Goal: Transaction & Acquisition: Purchase product/service

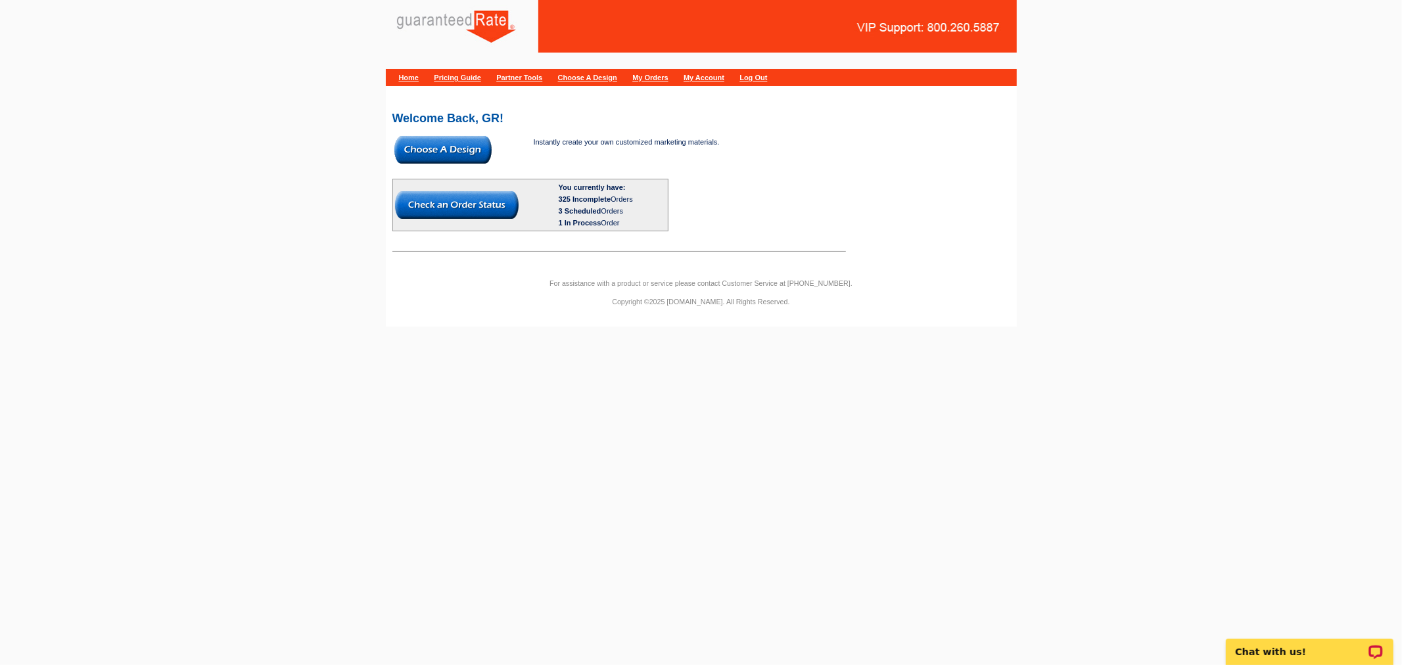
click at [470, 197] on img at bounding box center [457, 205] width 124 height 28
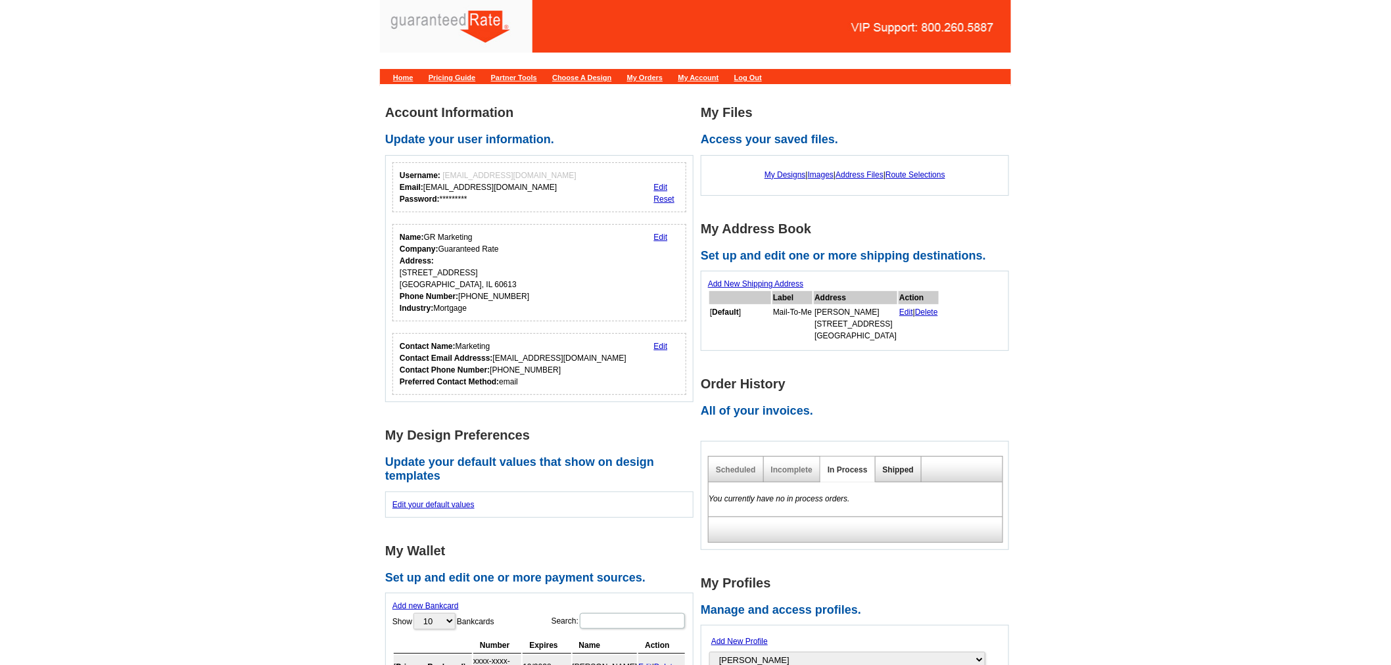
click at [894, 469] on link "Shipped" at bounding box center [898, 469] width 31 height 9
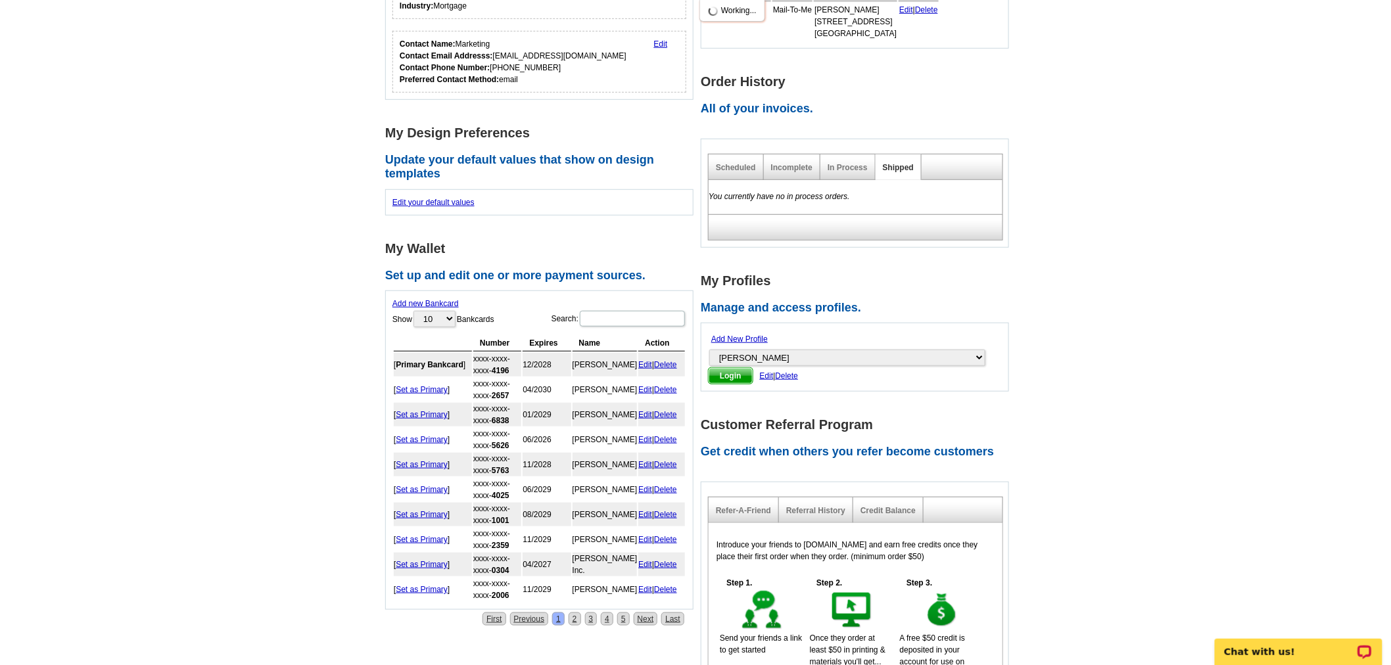
scroll to position [341, 0]
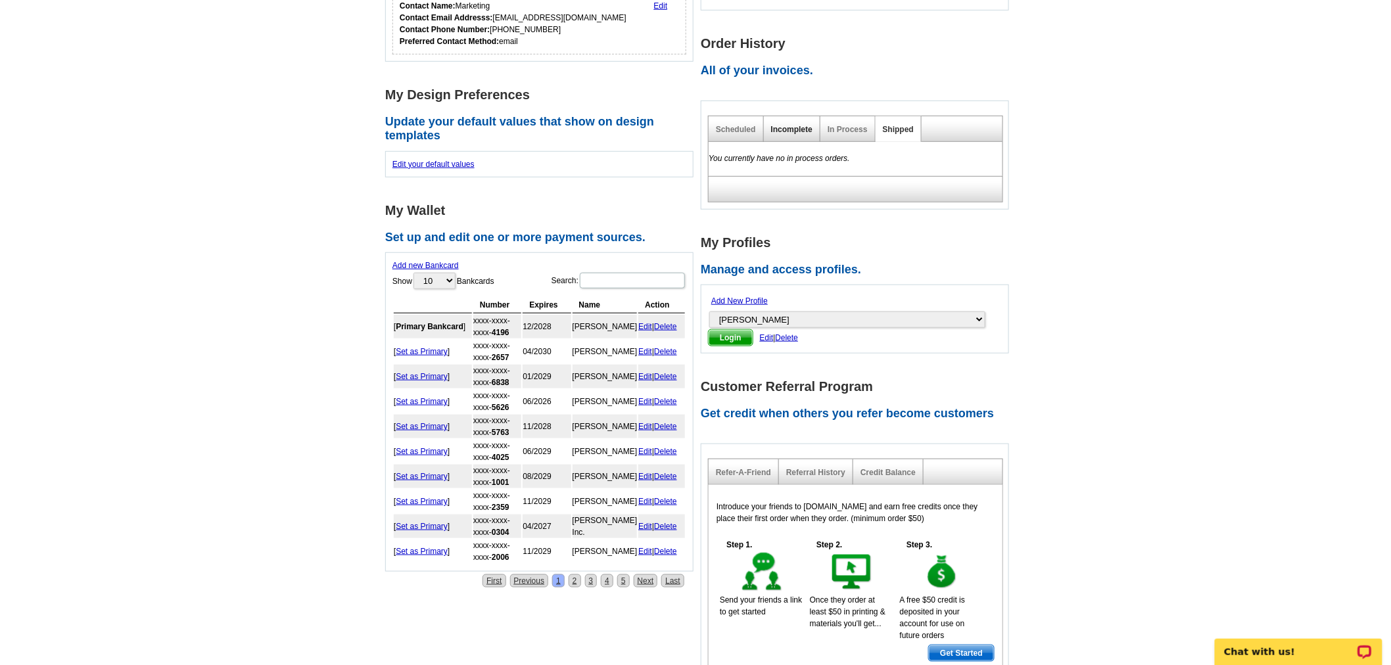
click at [796, 126] on link "Incomplete" at bounding box center [791, 129] width 41 height 9
click at [851, 125] on link "In Process" at bounding box center [848, 129] width 40 height 9
click at [807, 126] on link "Incomplete" at bounding box center [791, 129] width 41 height 9
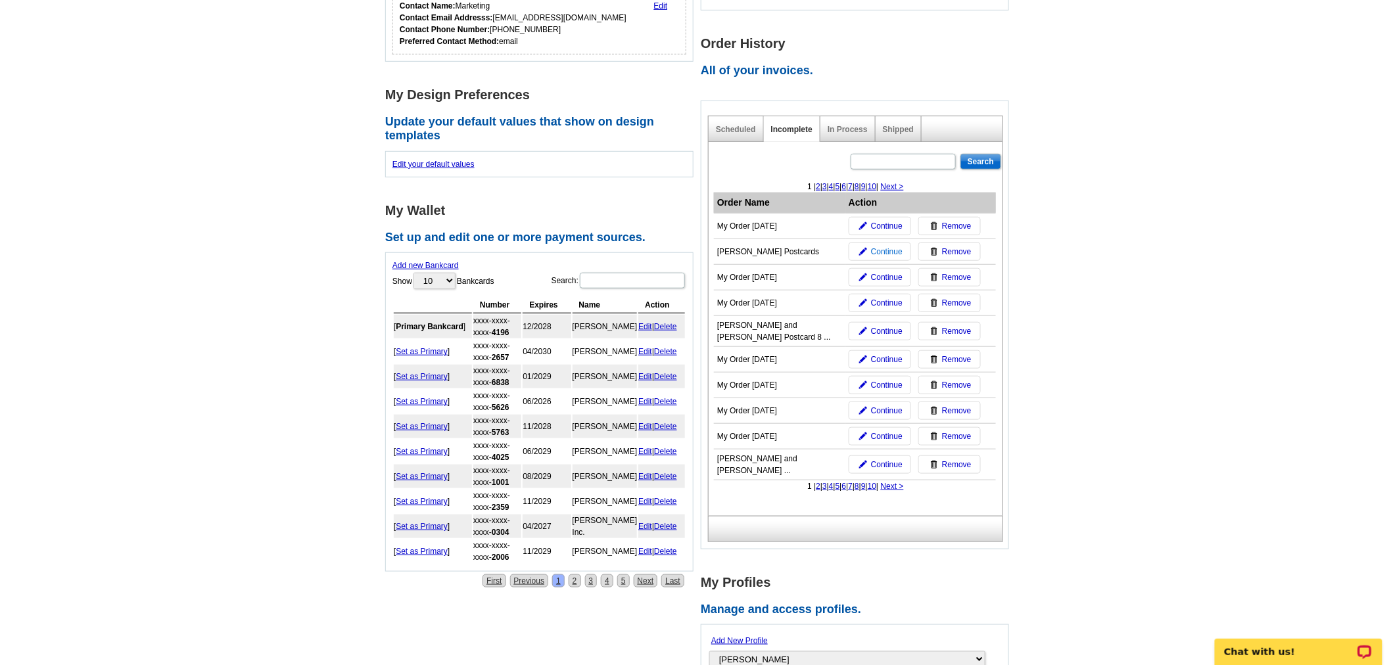
click at [868, 248] on link "Continue" at bounding box center [880, 252] width 62 height 18
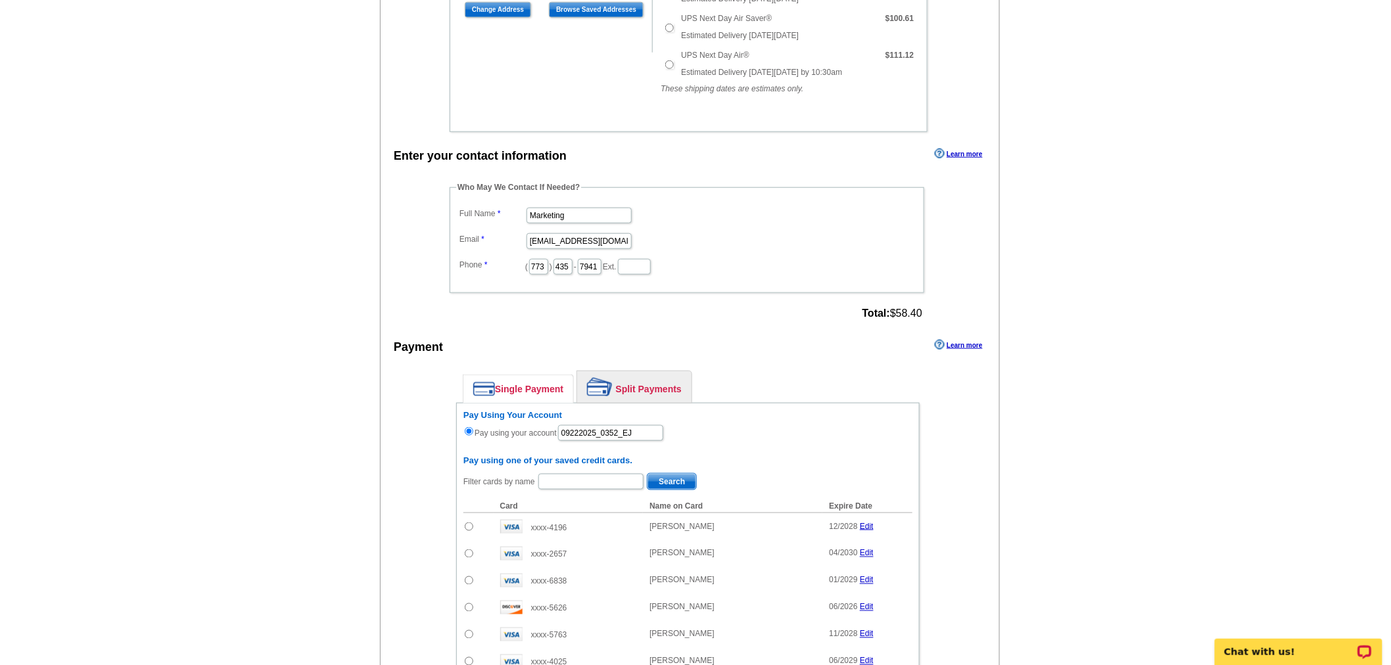
scroll to position [489, 0]
drag, startPoint x: 595, startPoint y: 201, endPoint x: 442, endPoint y: 179, distance: 154.7
click at [442, 181] on div "Who May We Contact If Needed? Full Name Marketing Email [EMAIL_ADDRESS][DOMAIN_…" at bounding box center [687, 252] width 529 height 142
drag, startPoint x: 583, startPoint y: 209, endPoint x: 471, endPoint y: 185, distance: 114.4
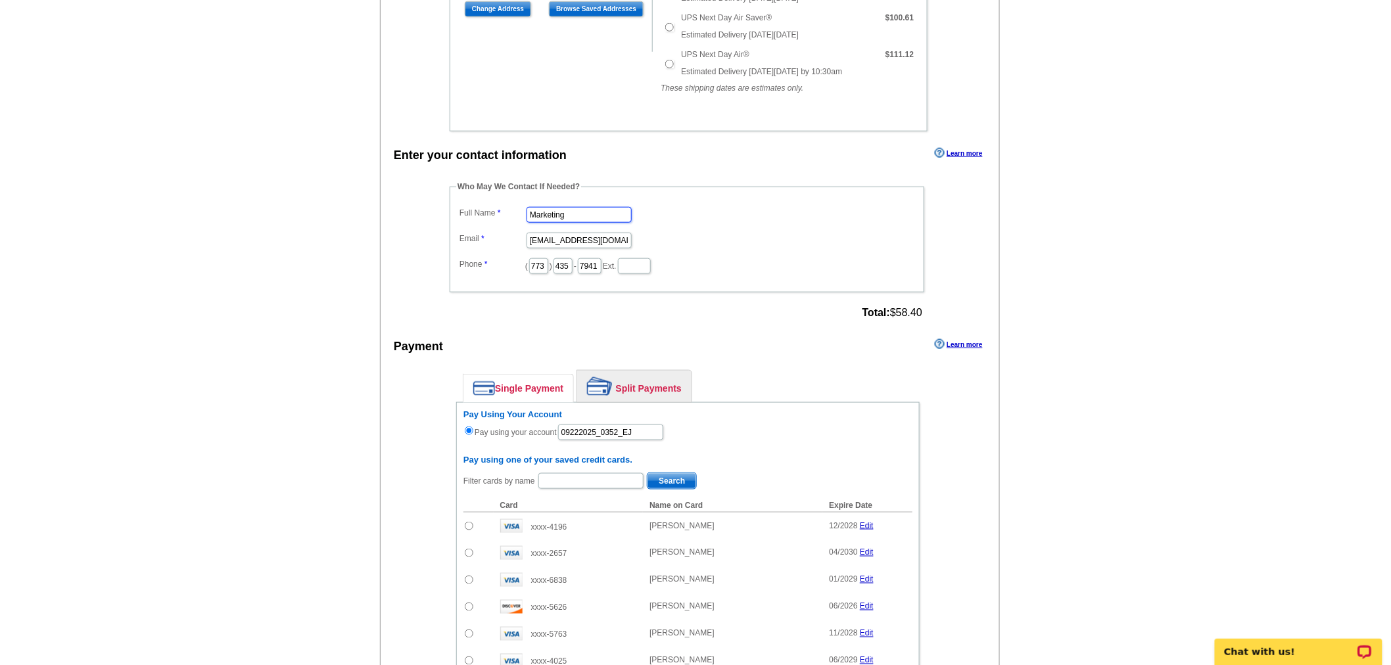
click at [471, 185] on fieldset "Who May We Contact If Needed? Full Name Marketing Email [EMAIL_ADDRESS][DOMAIN_…" at bounding box center [687, 237] width 475 height 112
type input "[PERSON_NAME]"
drag, startPoint x: 531, startPoint y: 233, endPoint x: 640, endPoint y: 237, distance: 108.6
click at [640, 237] on dd "[EMAIL_ADDRESS][DOMAIN_NAME]" at bounding box center [687, 239] width 462 height 20
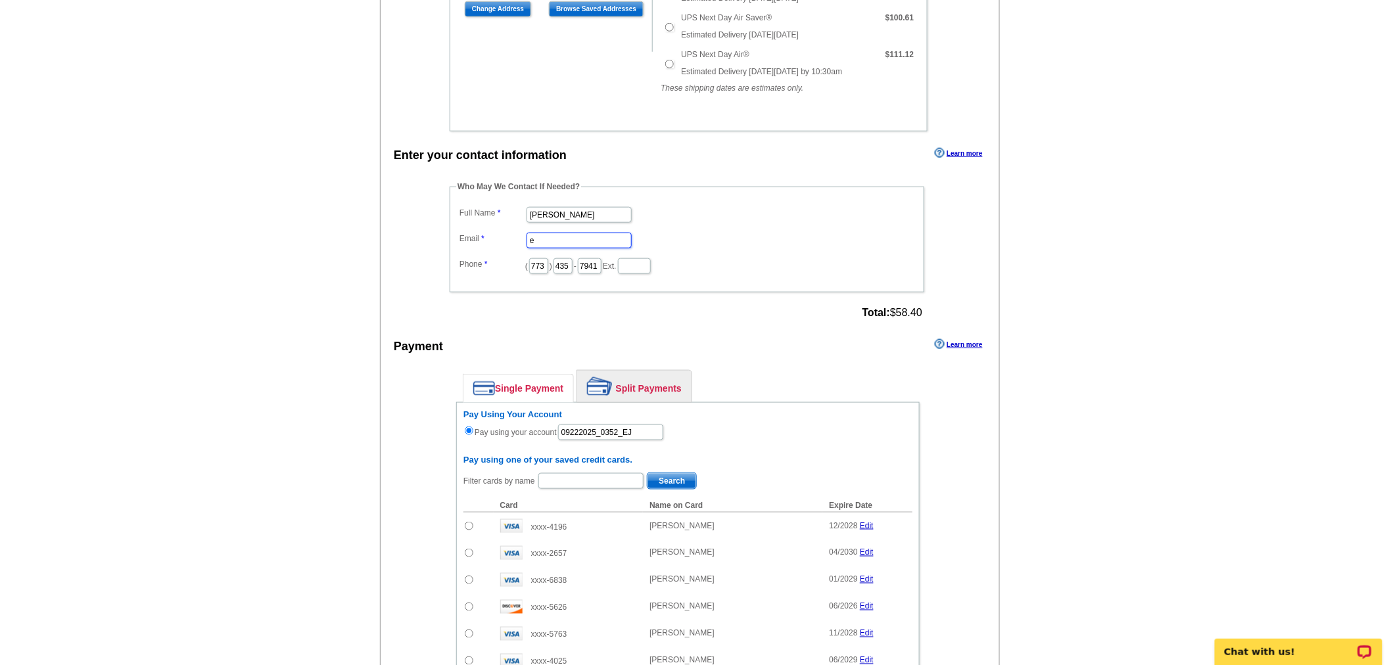
scroll to position [0, 0]
type input "[EMAIL_ADDRESS][PERSON_NAME][DOMAIN_NAME]"
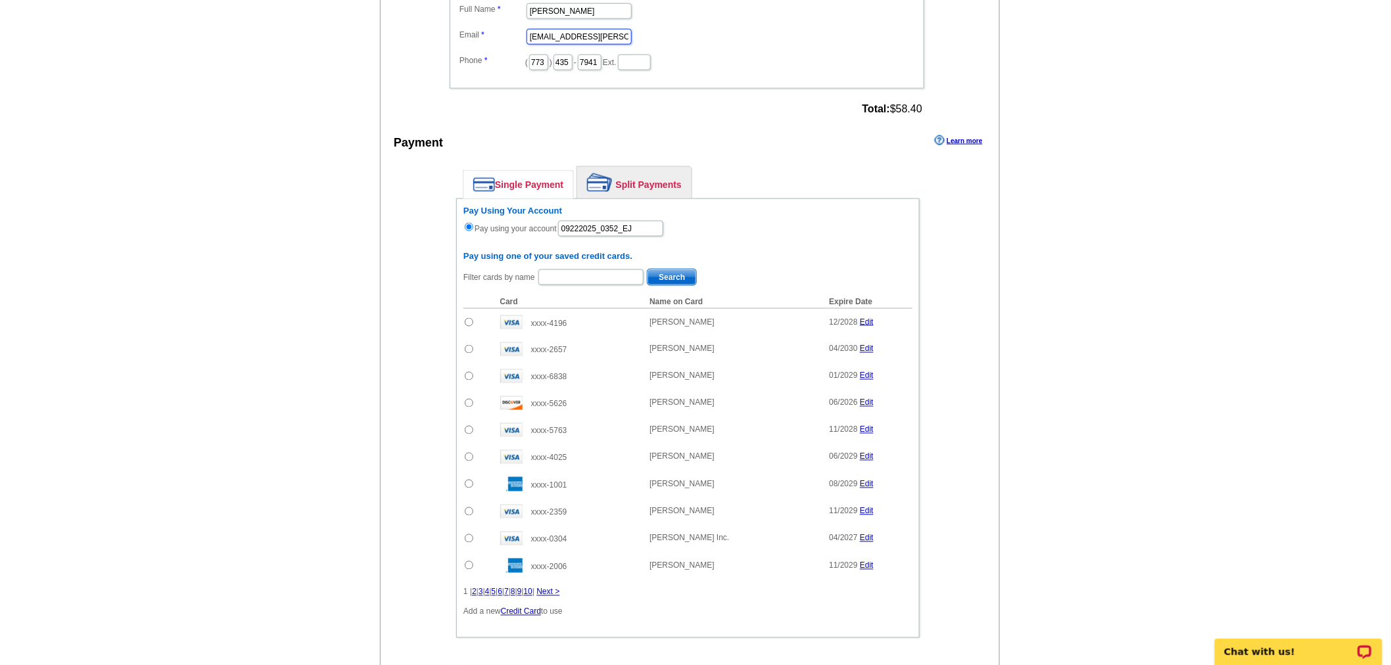
scroll to position [698, 0]
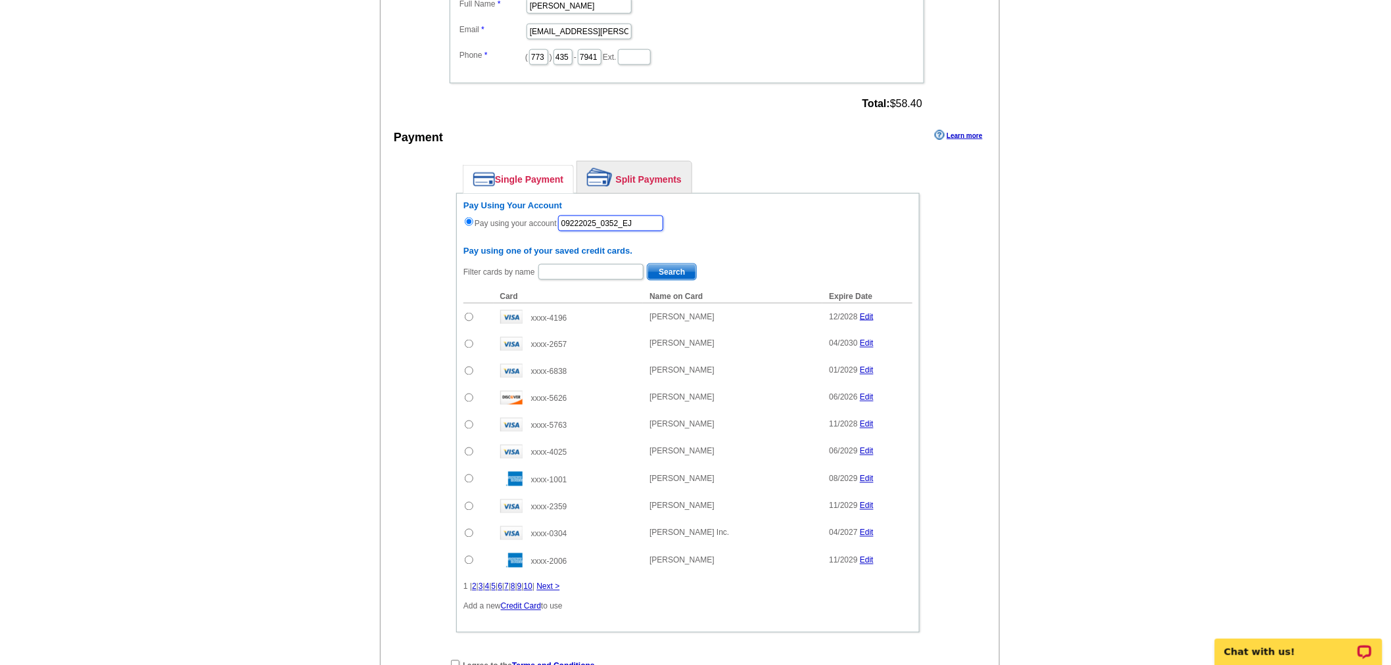
click at [662, 216] on input "09222025_0352_EJ" at bounding box center [610, 224] width 105 height 16
drag, startPoint x: 662, startPoint y: 212, endPoint x: 531, endPoint y: 209, distance: 131.5
click at [531, 209] on div "Pay Using Your Account Pay using your account 09222025_0352_EJ" at bounding box center [687, 217] width 449 height 32
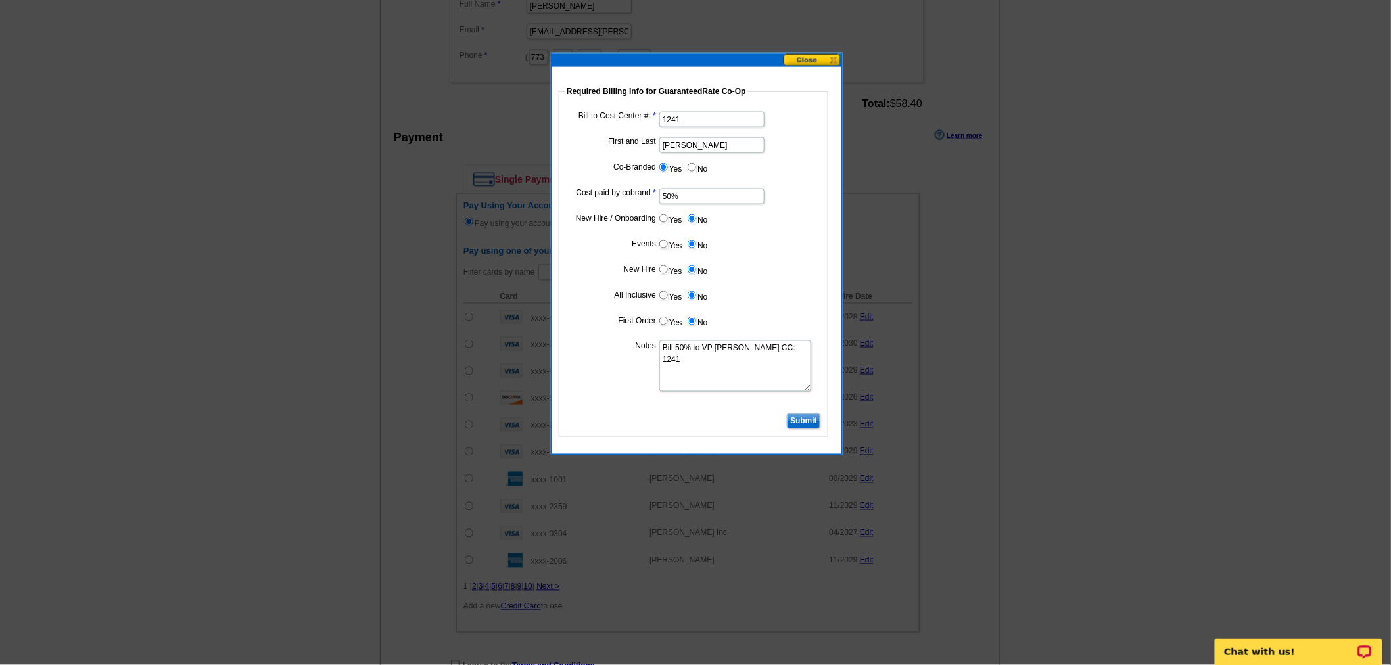
type input "09232025_0243_EJ"
click at [805, 417] on input "Submit" at bounding box center [804, 422] width 34 height 16
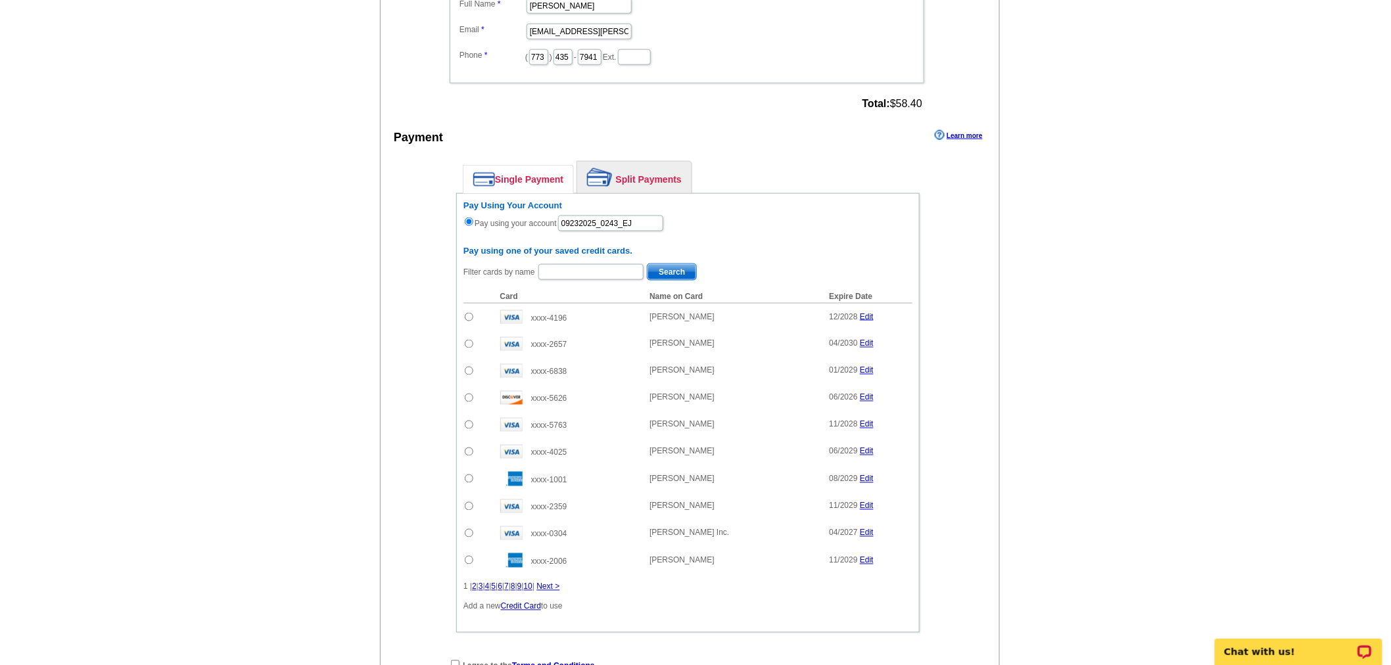
click at [677, 193] on div "Pay Using Your Account Pay using your account 09232025_0243_EJ Pay using one of…" at bounding box center [687, 412] width 463 height 439
drag, startPoint x: 654, startPoint y: 173, endPoint x: 686, endPoint y: 191, distance: 36.5
click at [654, 173] on link "Split Payments" at bounding box center [634, 178] width 114 height 32
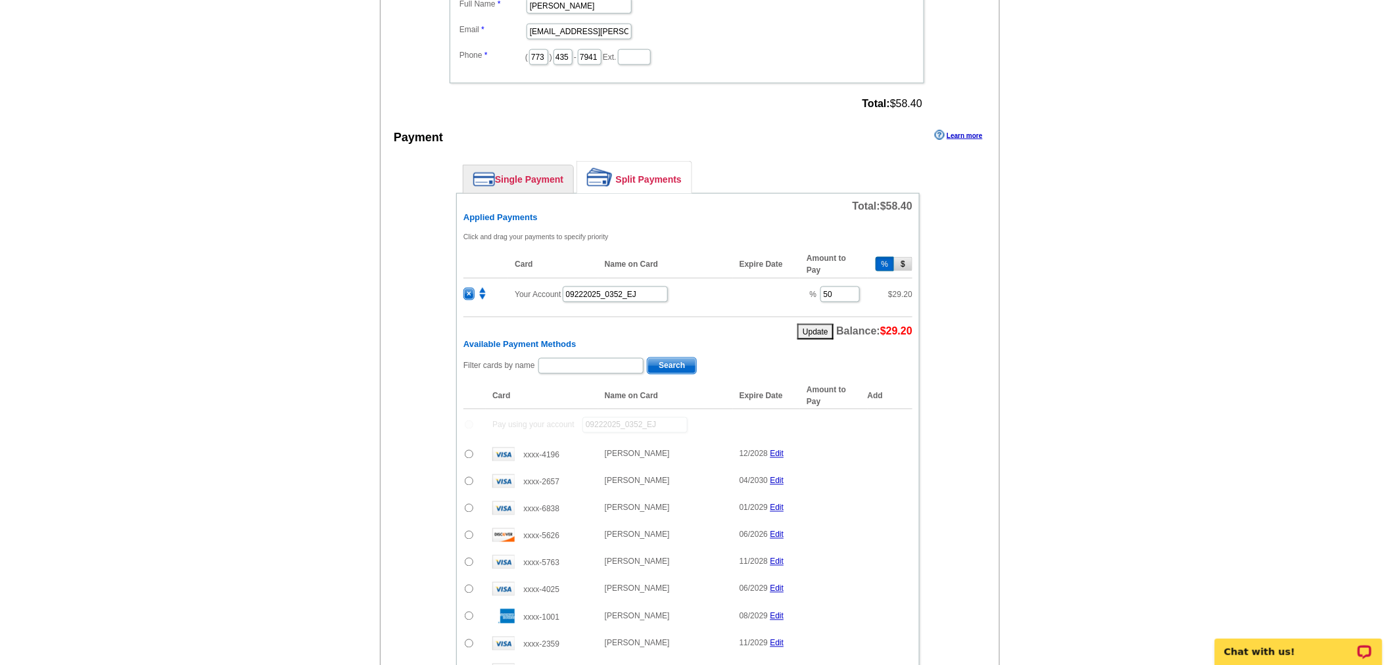
click at [468, 290] on span "×" at bounding box center [469, 294] width 10 height 11
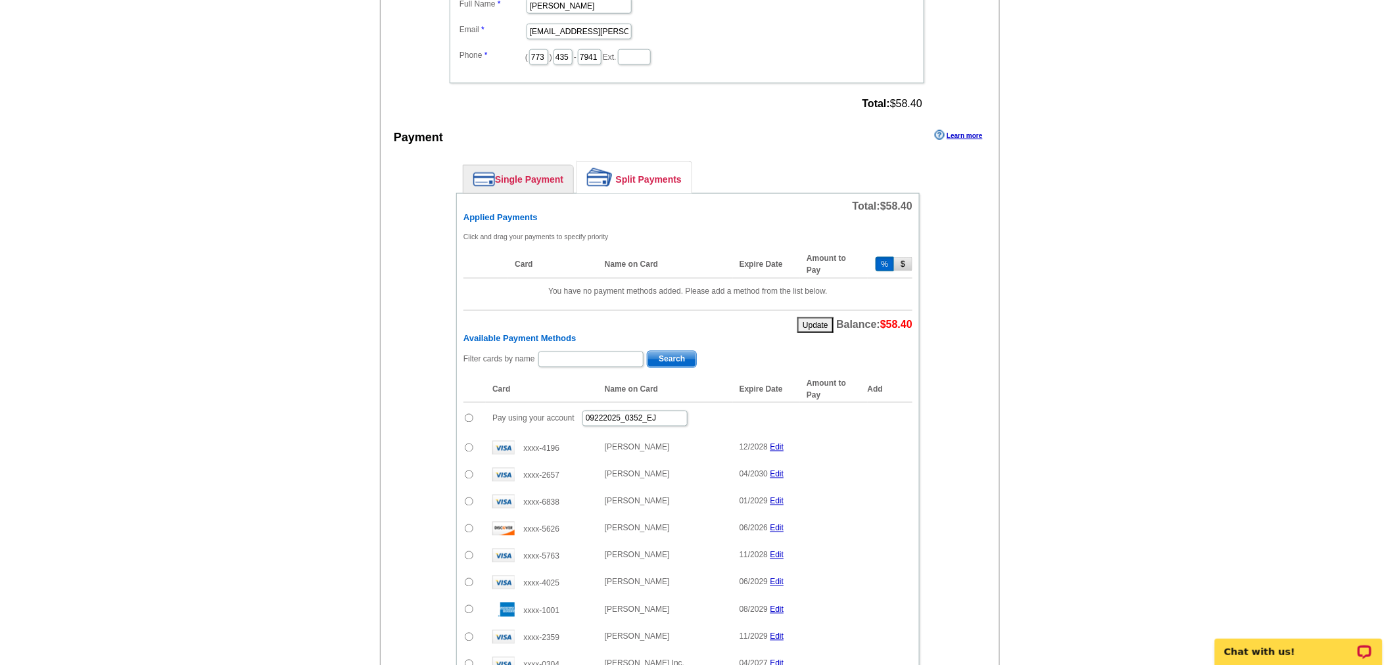
scroll to position [671, 0]
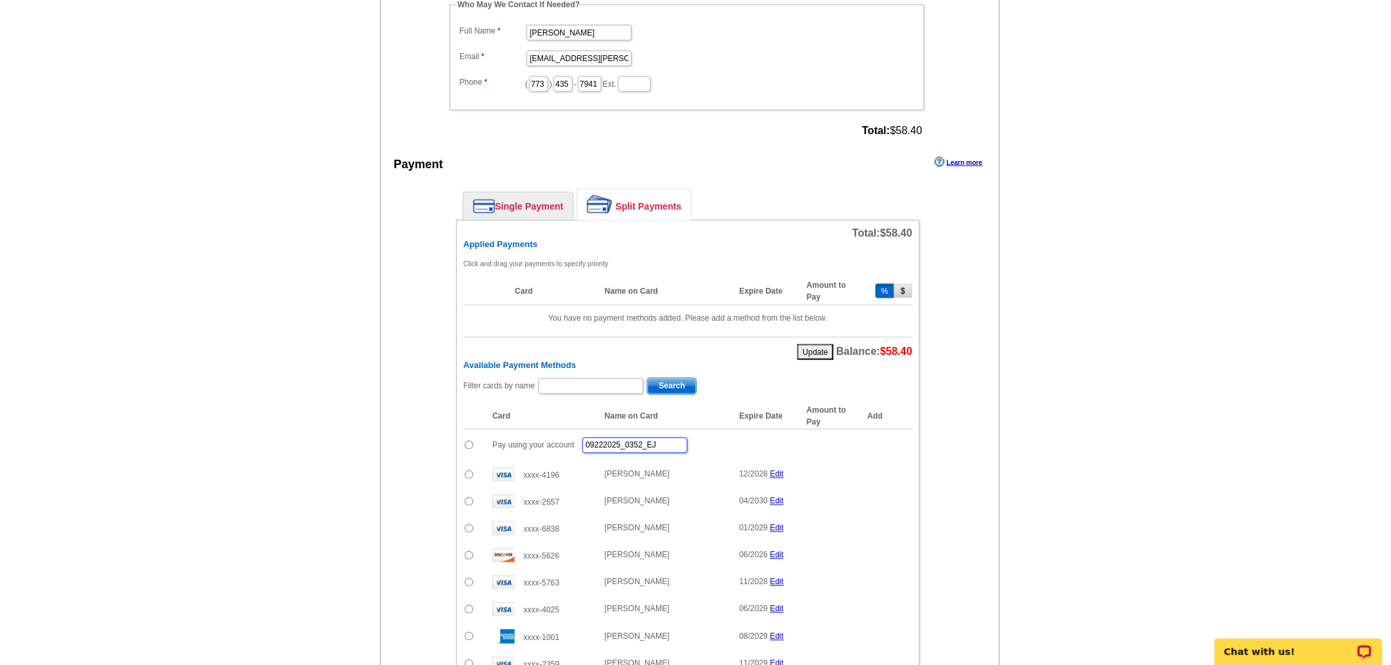
drag, startPoint x: 668, startPoint y: 436, endPoint x: 487, endPoint y: 425, distance: 181.1
click at [487, 429] on td "Pay using your account 09222025_0352_EJ" at bounding box center [643, 445] width 314 height 32
type input "09232025_0244_EJ"
click at [465, 441] on input "radio" at bounding box center [469, 445] width 9 height 9
radio input "true"
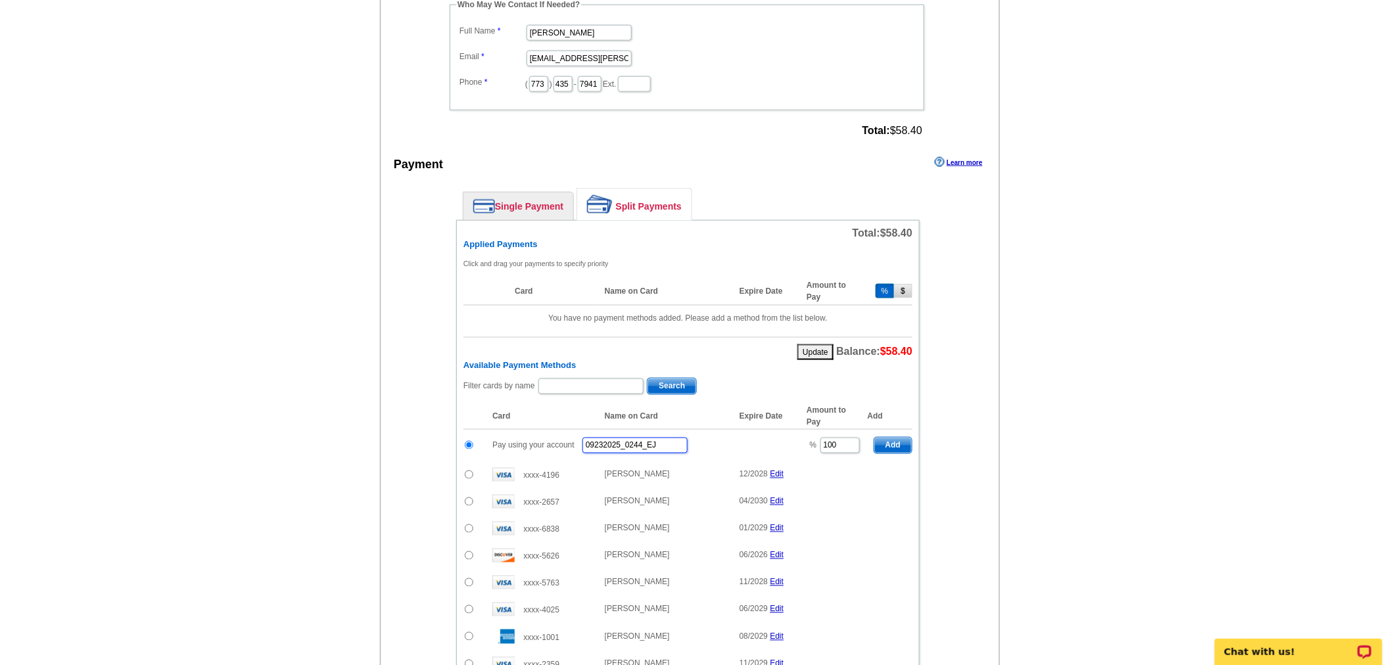
click at [678, 438] on input "09232025_0244_EJ" at bounding box center [634, 446] width 105 height 16
click at [669, 438] on input "09232025_0244_EJ" at bounding box center [634, 446] width 105 height 16
drag, startPoint x: 840, startPoint y: 436, endPoint x: 794, endPoint y: 436, distance: 45.4
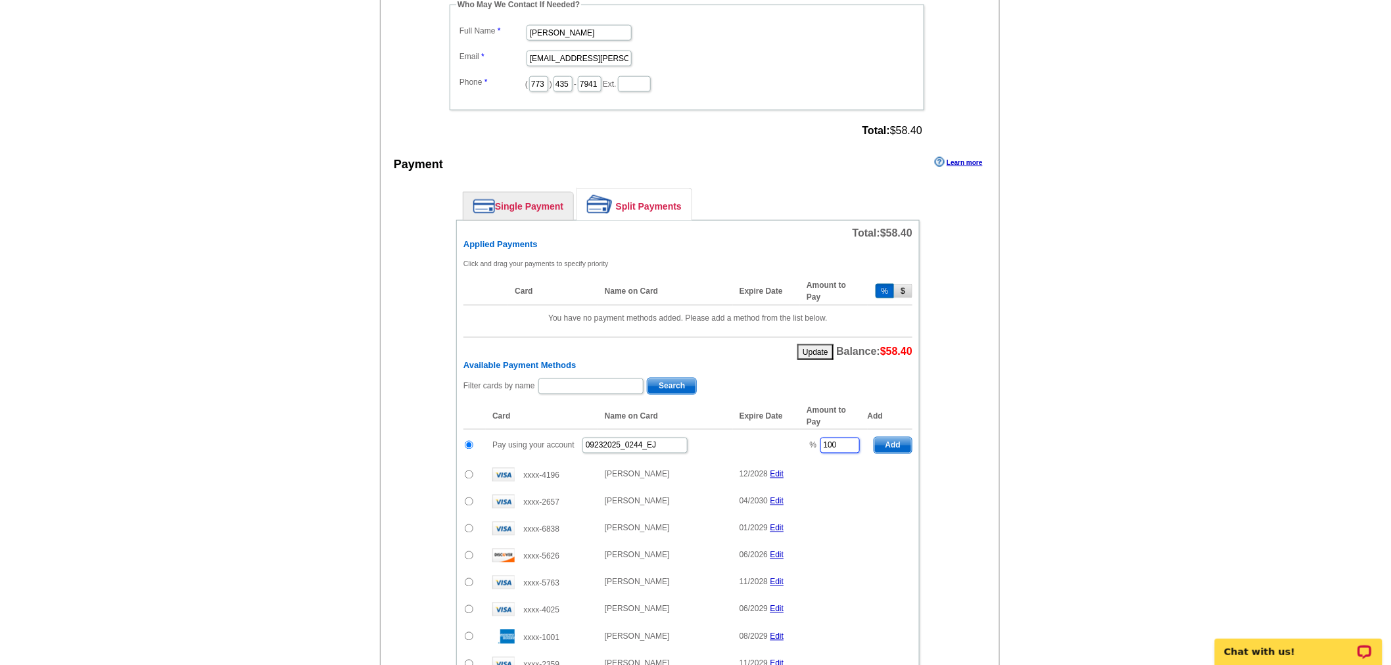
click at [794, 436] on tr "Pay using your account 09232025_0244_EJ % 100 Add" at bounding box center [687, 445] width 449 height 32
click at [739, 449] on td "Pay using your account 09232025_0244_EJ" at bounding box center [643, 445] width 314 height 32
click at [667, 438] on input "09232025_0244_EJ" at bounding box center [634, 446] width 105 height 16
click at [527, 199] on link "Single Payment" at bounding box center [518, 207] width 110 height 28
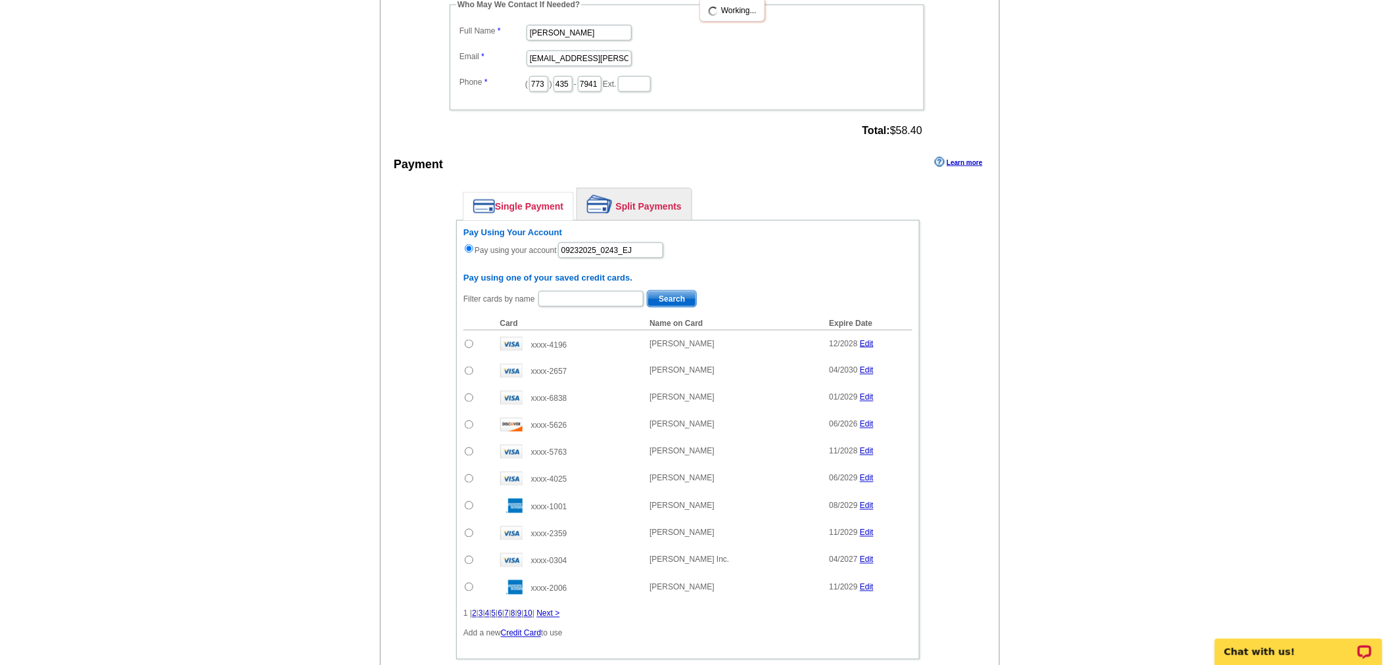
click at [654, 200] on link "Split Payments" at bounding box center [634, 205] width 114 height 32
type input "100"
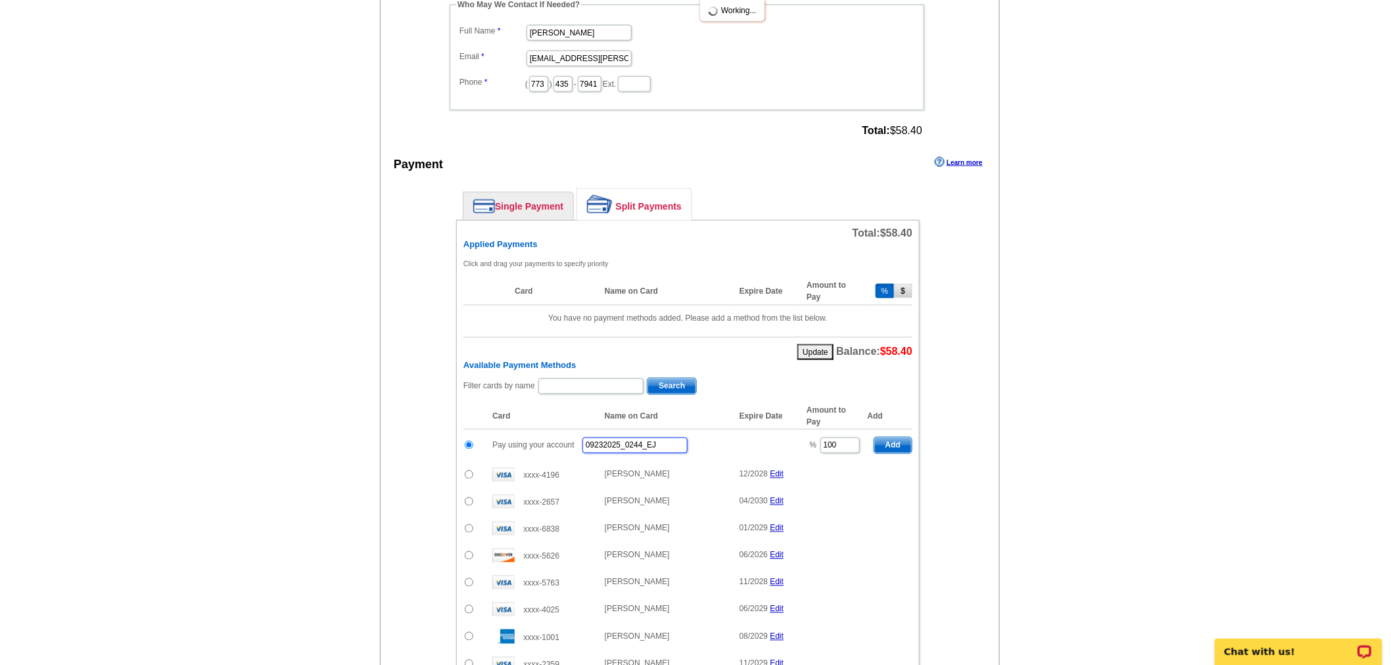
click at [663, 438] on input "09232025_0244_EJ" at bounding box center [634, 446] width 105 height 16
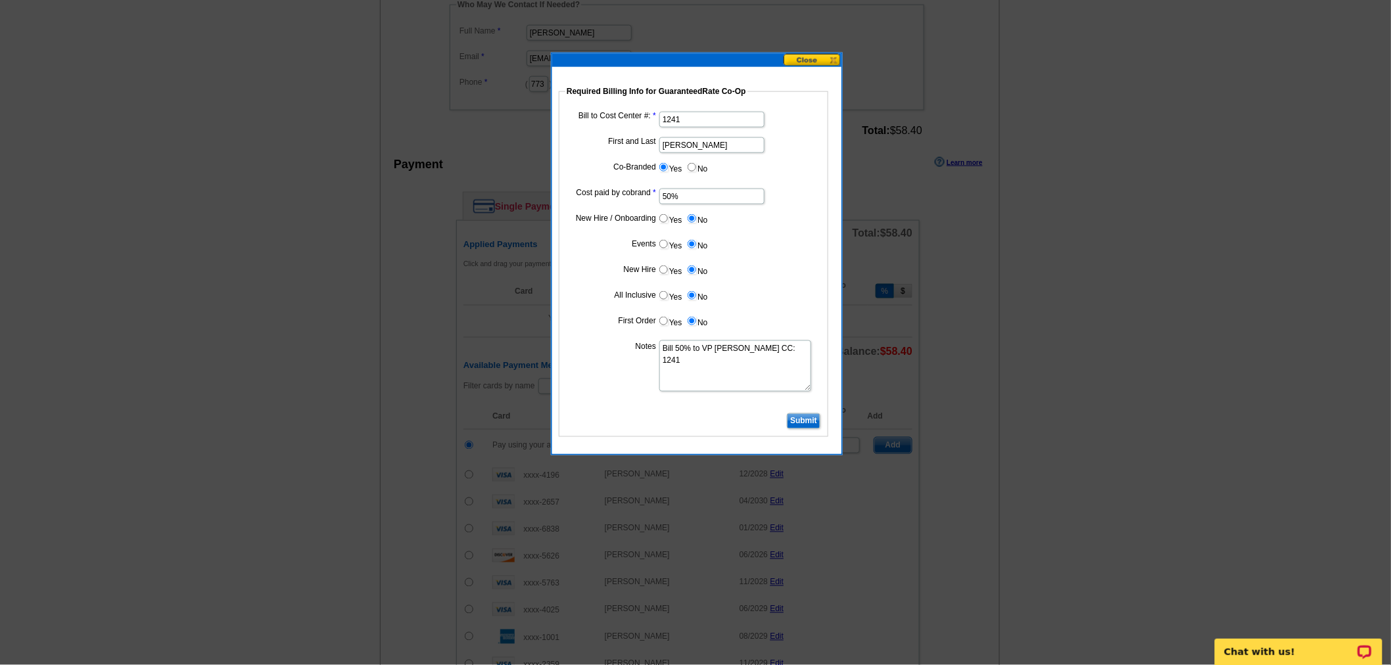
type input "09232025_0244_EJ"
click at [809, 423] on input "Submit" at bounding box center [804, 422] width 34 height 16
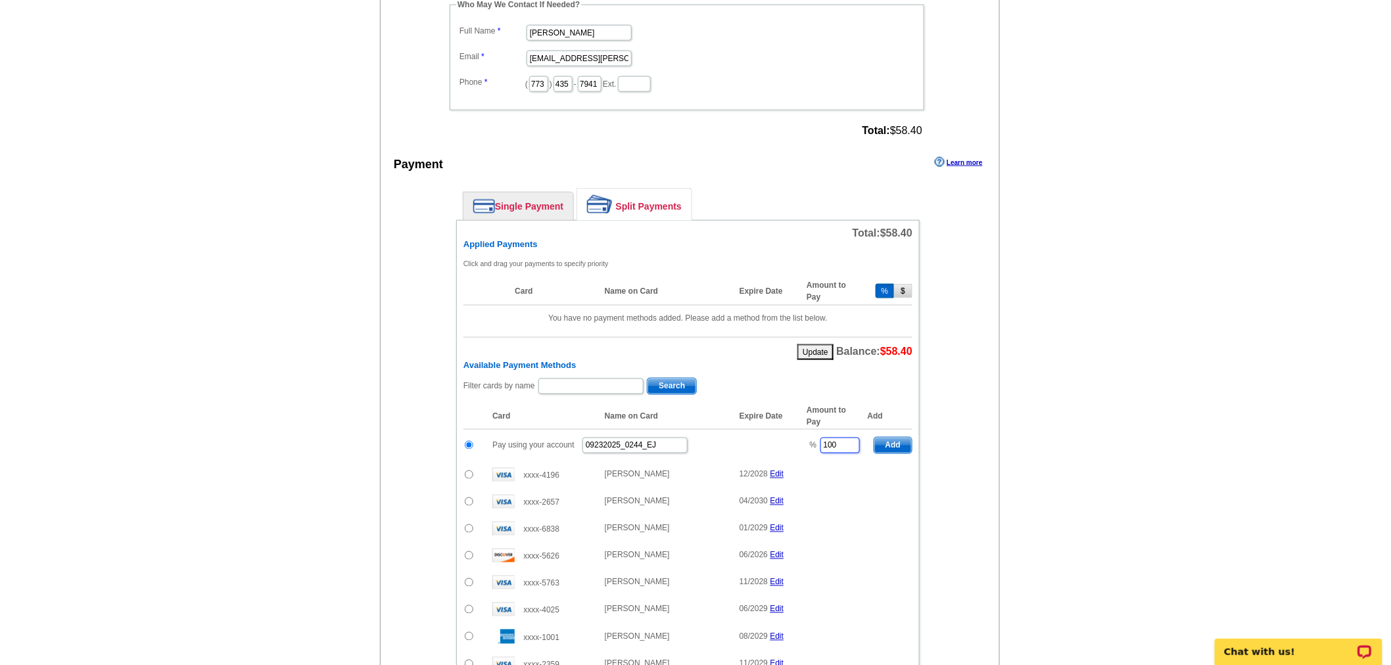
drag, startPoint x: 851, startPoint y: 438, endPoint x: 803, endPoint y: 424, distance: 50.1
click at [803, 429] on td "% 100" at bounding box center [833, 445] width 67 height 32
click at [889, 438] on span "Add" at bounding box center [892, 446] width 37 height 16
type input "100"
radio input "false"
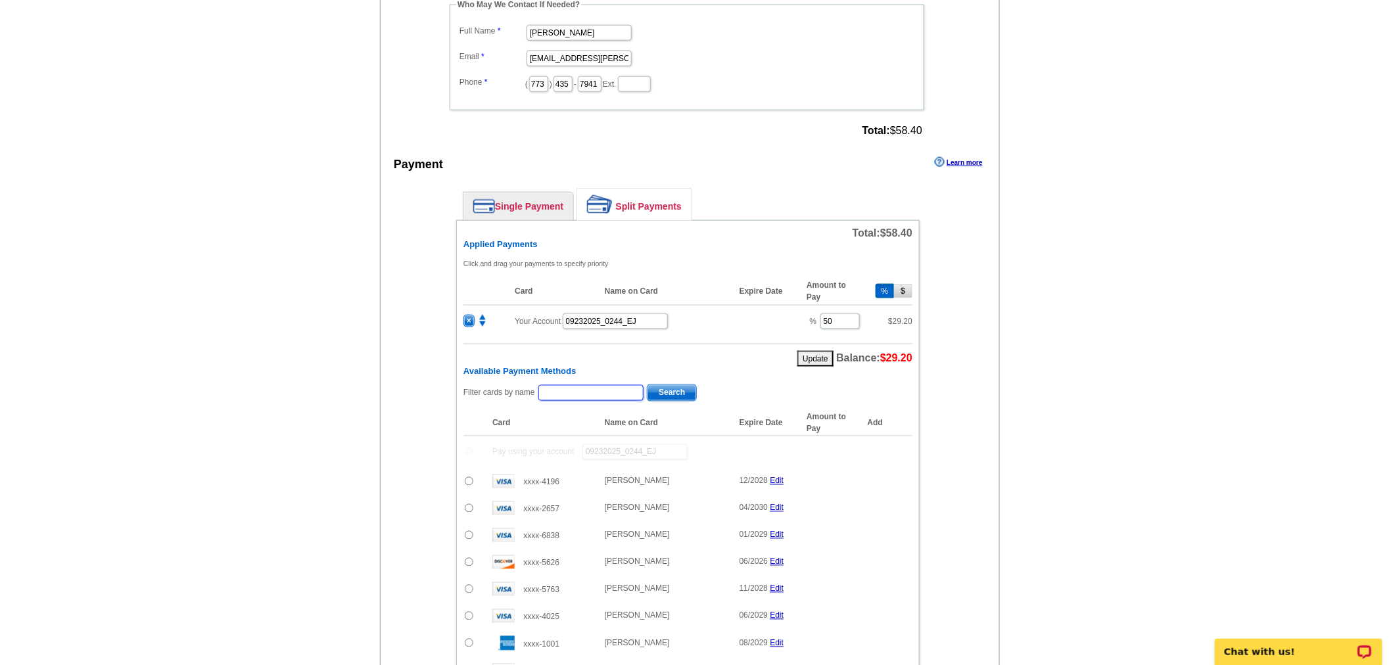
click at [620, 385] on input "text" at bounding box center [590, 393] width 105 height 16
type input "ronsvalle"
click at [673, 385] on span "Search" at bounding box center [672, 393] width 49 height 16
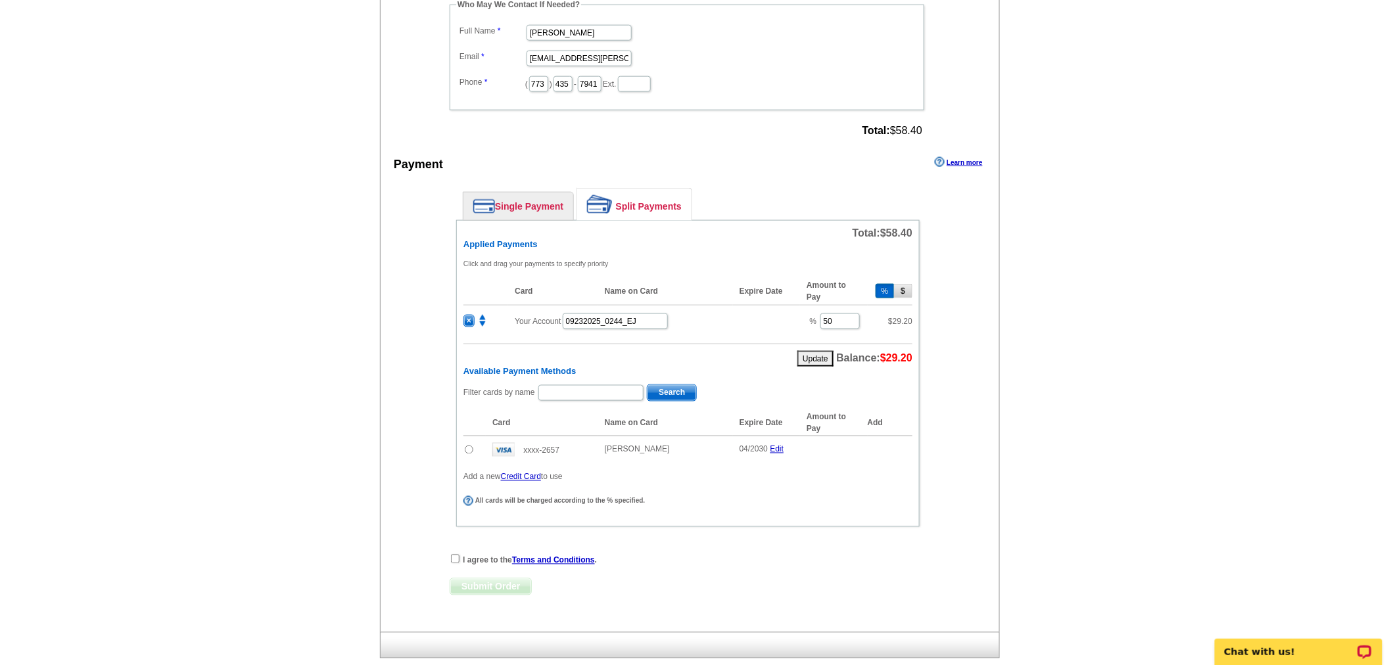
click at [467, 446] on input "radio" at bounding box center [469, 450] width 9 height 9
click at [888, 444] on span "Add" at bounding box center [892, 452] width 37 height 16
radio input "false"
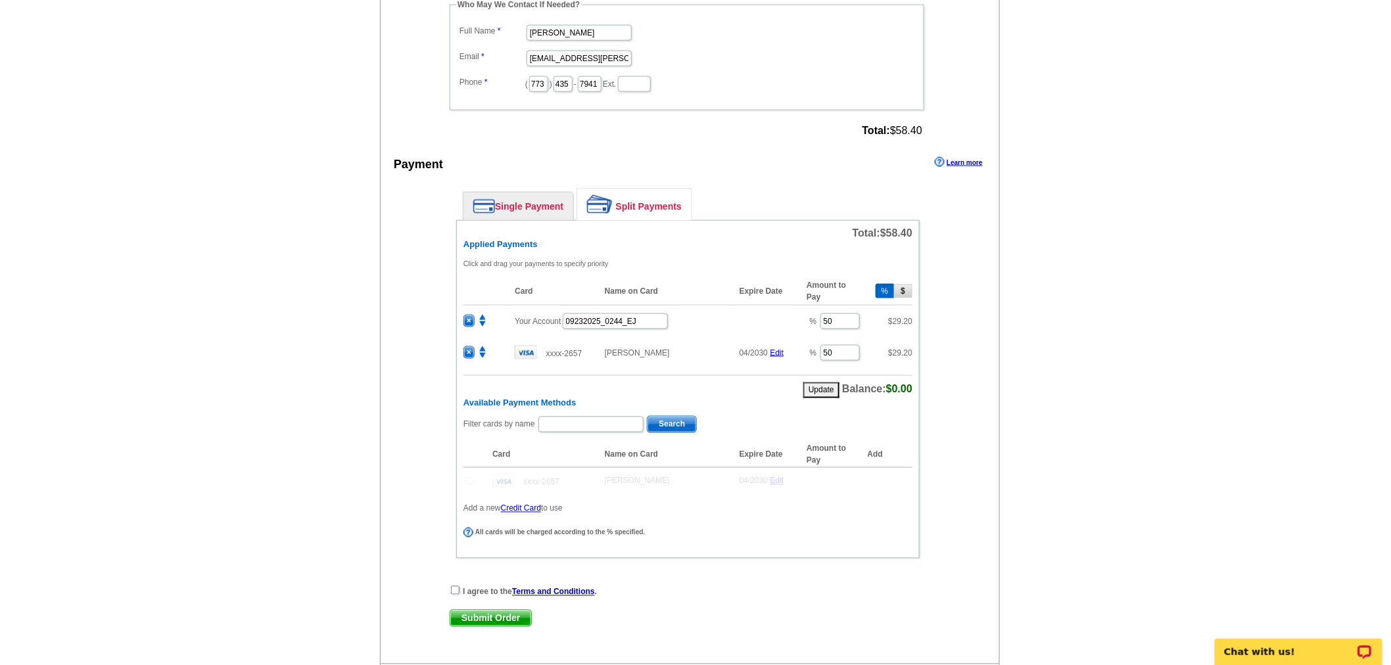
click at [455, 586] on input "checkbox" at bounding box center [455, 590] width 9 height 9
checkbox input "true"
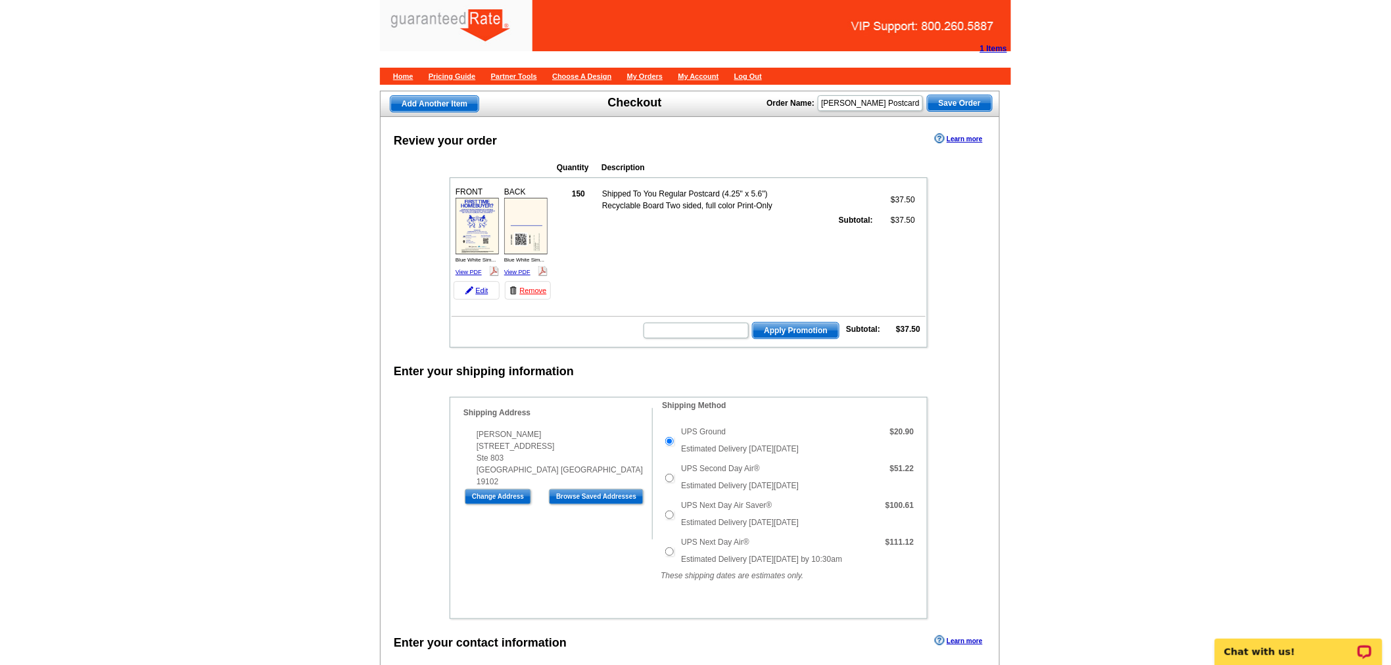
scroll to position [0, 0]
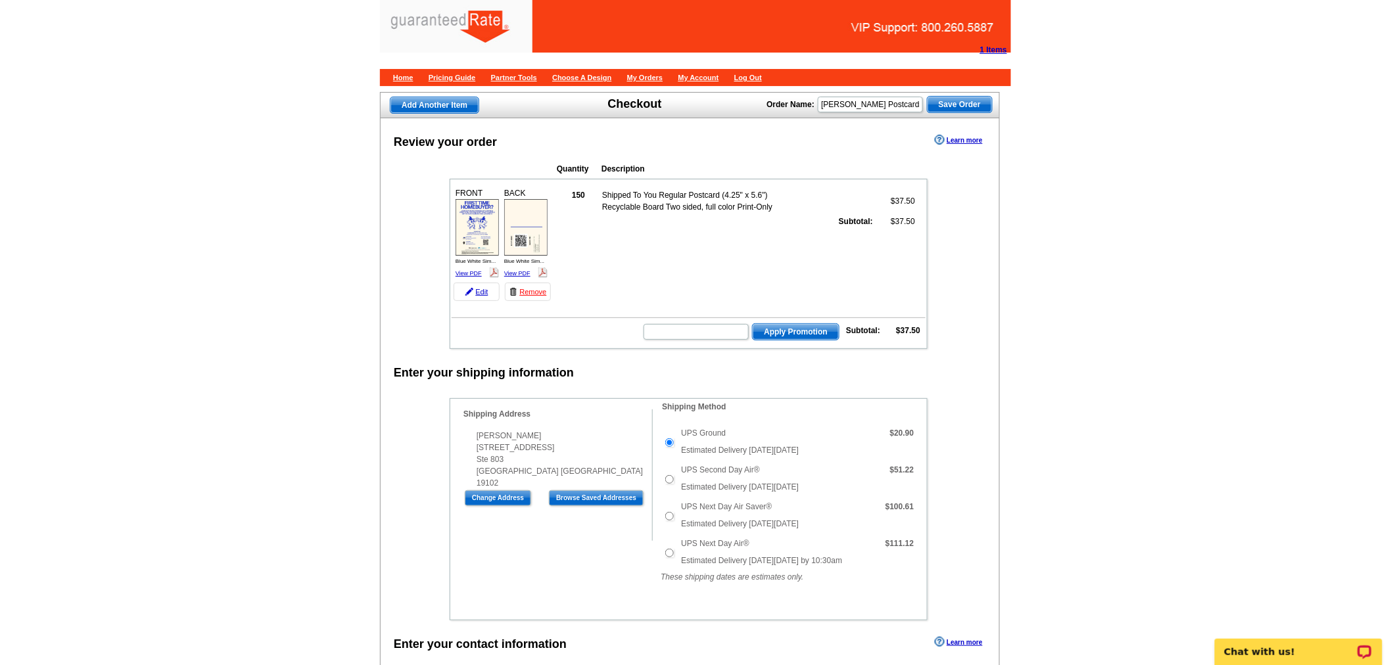
click at [477, 232] on img at bounding box center [477, 227] width 43 height 57
click at [517, 247] on img at bounding box center [525, 227] width 43 height 57
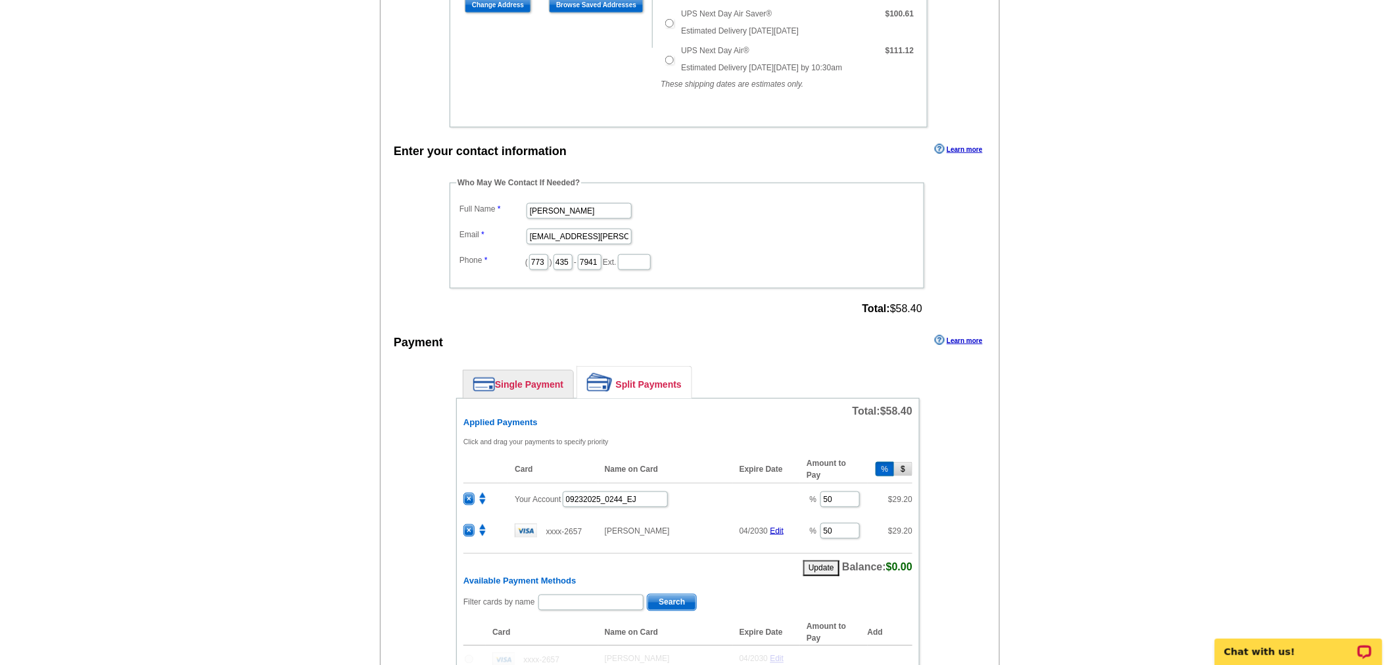
scroll to position [765, 0]
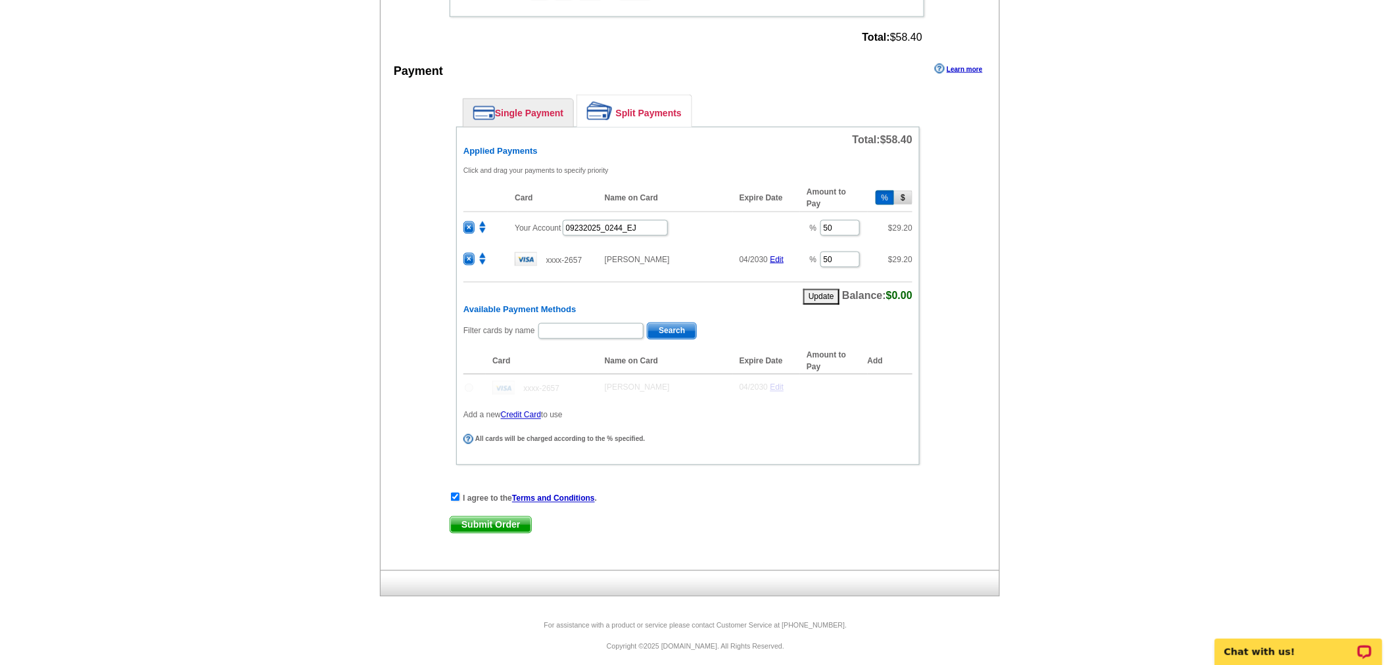
click at [465, 517] on span "Submit Order" at bounding box center [490, 525] width 81 height 16
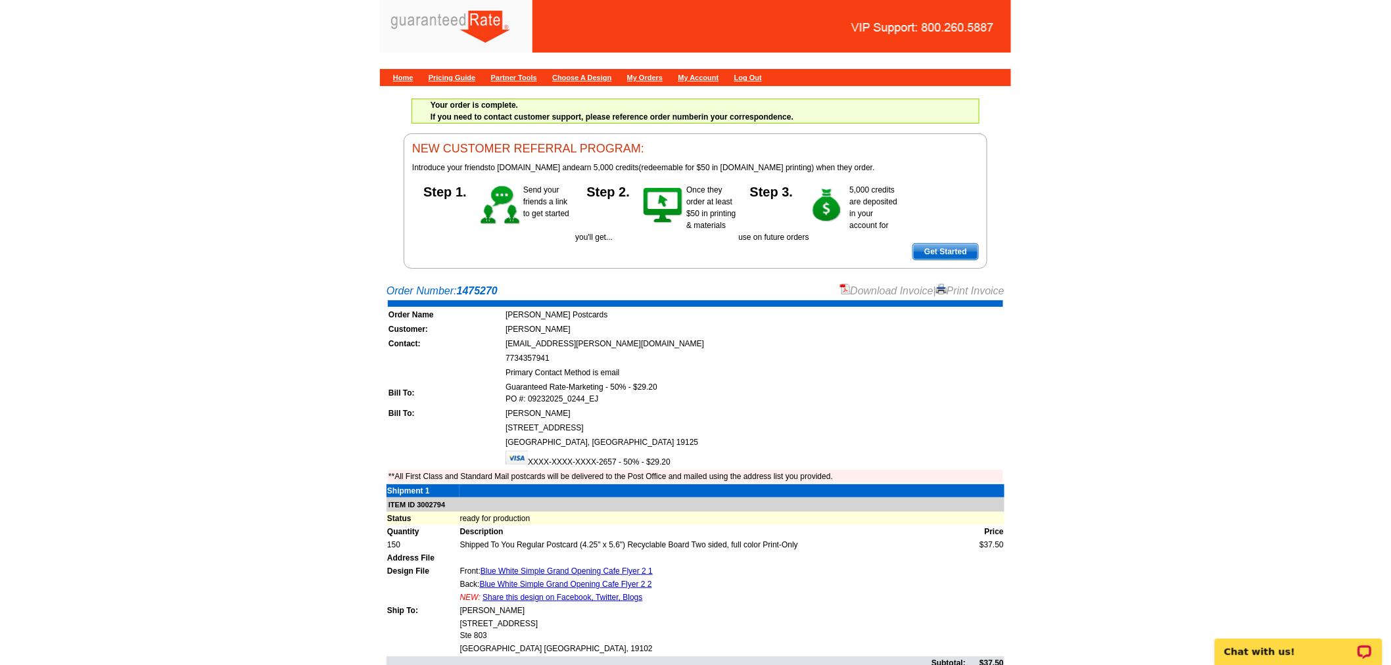
click at [888, 286] on link "Download Invoice" at bounding box center [886, 290] width 93 height 11
click at [405, 80] on link "Home" at bounding box center [403, 78] width 20 height 8
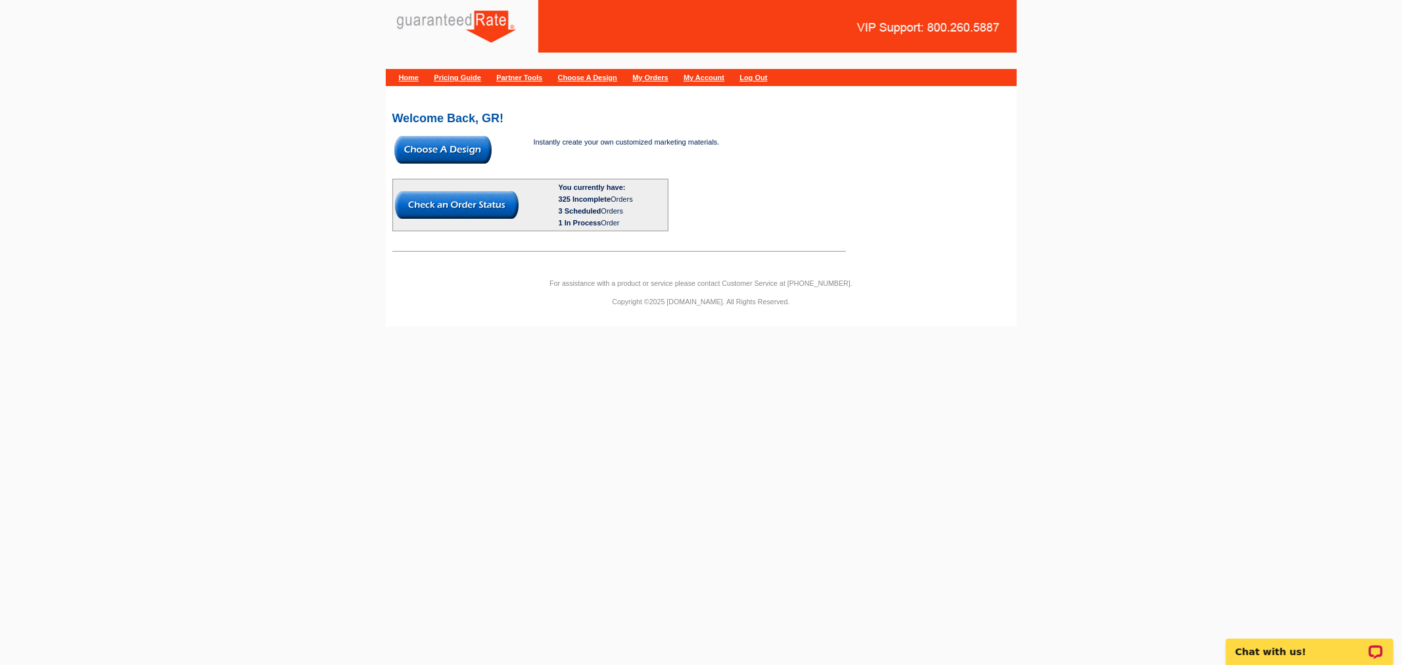
click at [465, 136] on img at bounding box center [442, 150] width 97 height 28
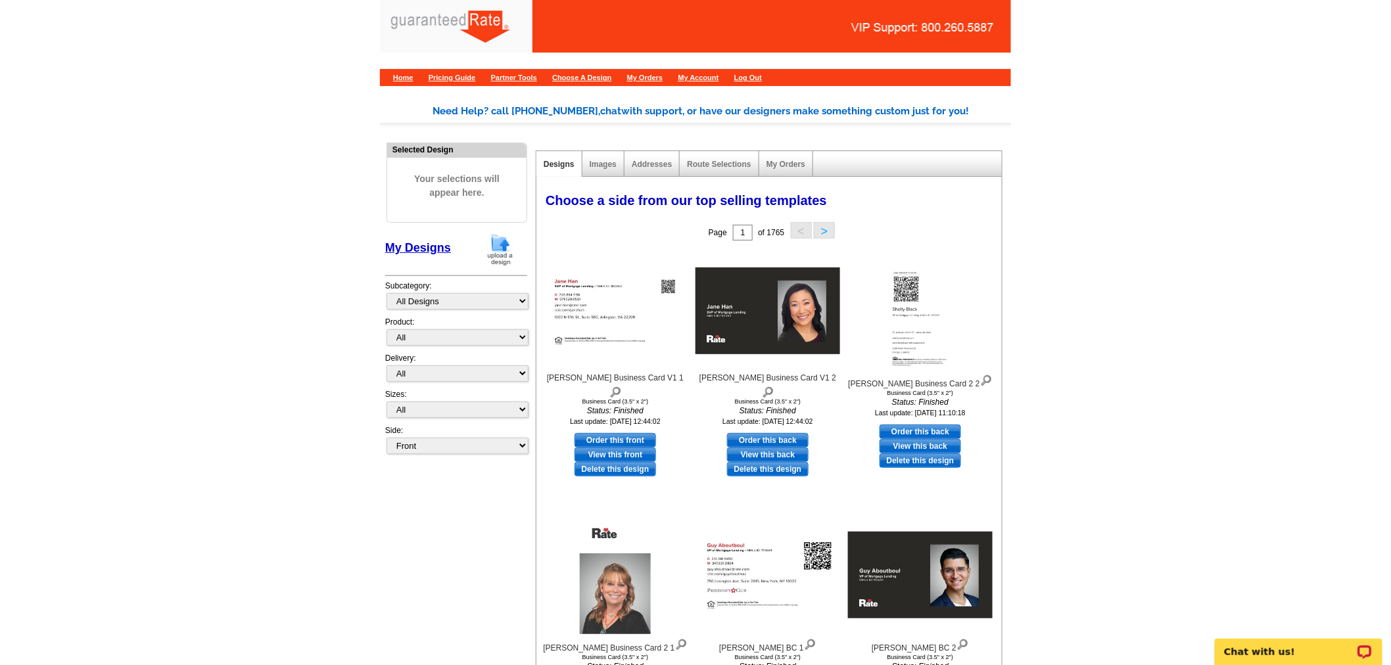
click at [501, 247] on img at bounding box center [500, 250] width 34 height 34
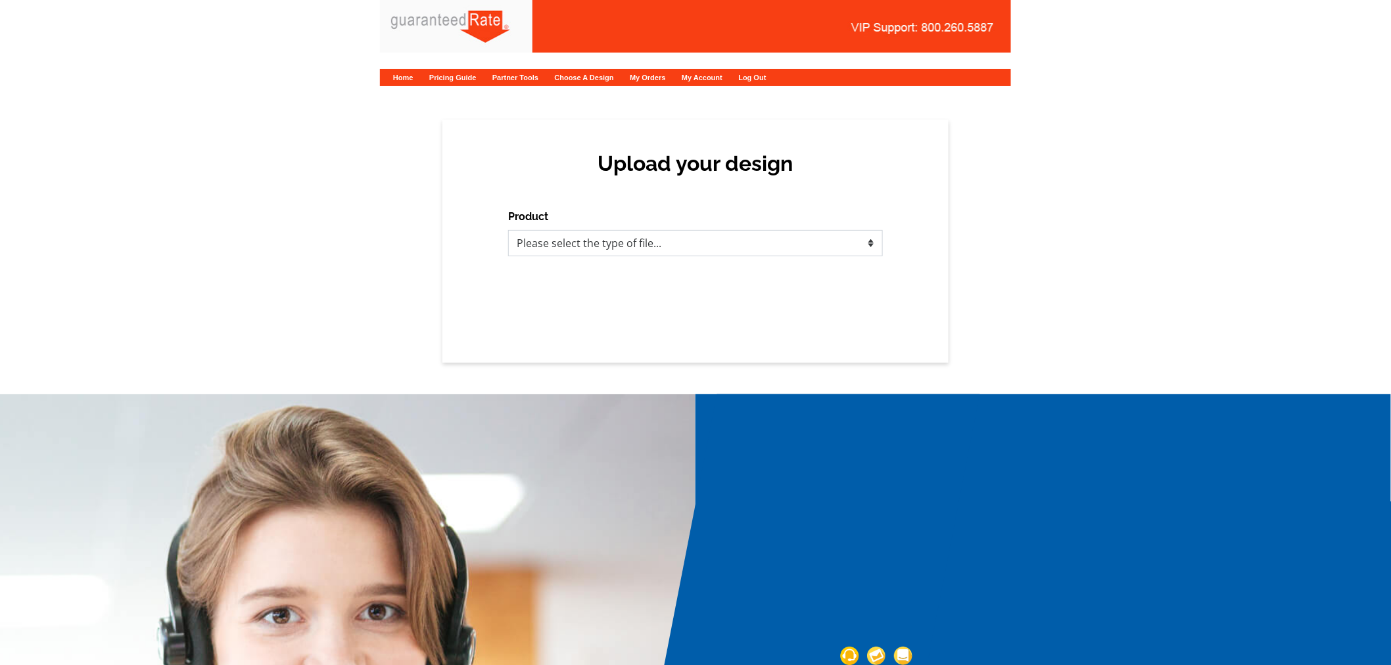
click at [749, 231] on select "Please select the type of file... Postcards Calendars Business Cards Letters an…" at bounding box center [695, 243] width 375 height 26
select select "1"
click at [508, 230] on select "Please select the type of file... Postcards Calendars Business Cards Letters an…" at bounding box center [695, 243] width 375 height 26
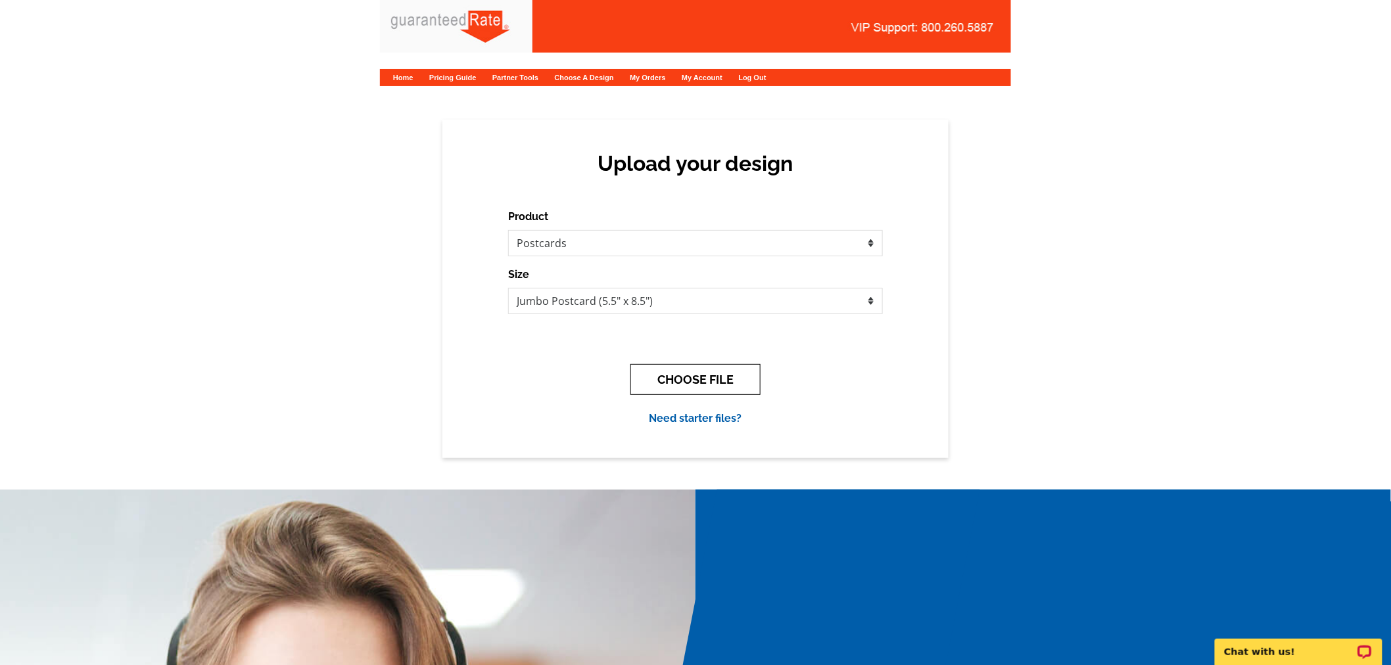
click at [688, 390] on button "CHOOSE FILE" at bounding box center [695, 379] width 130 height 31
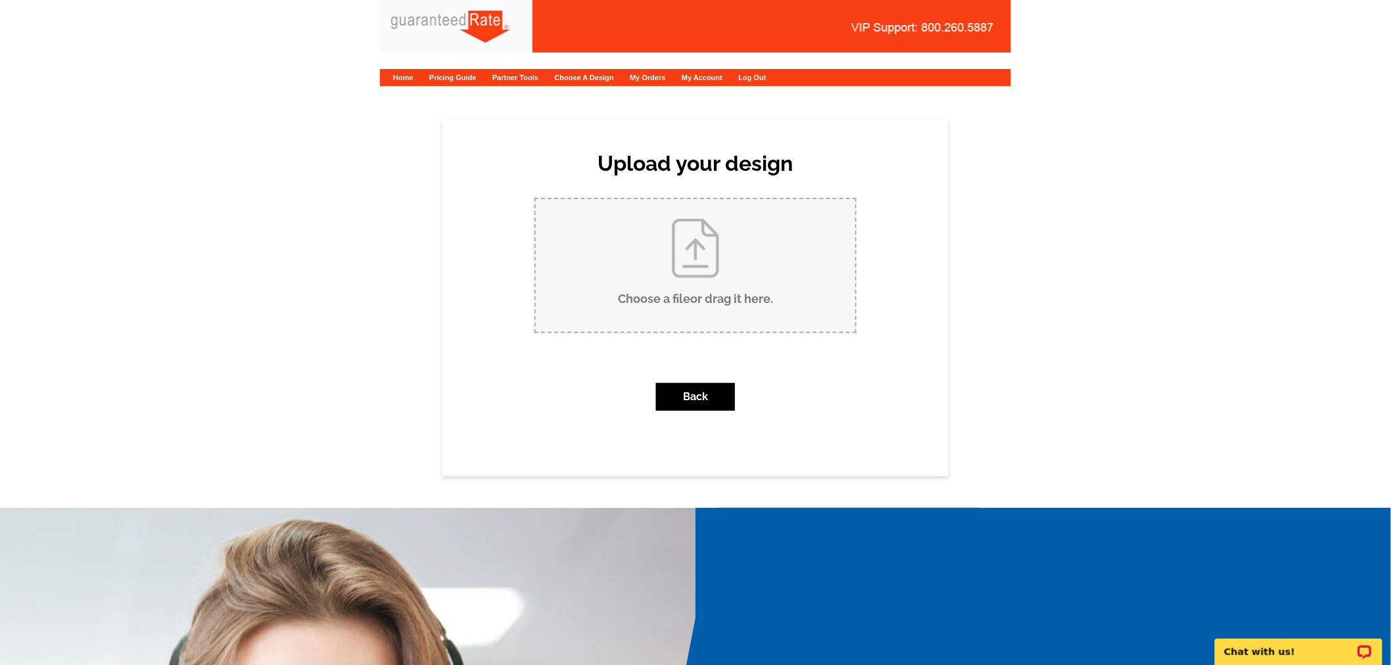
click at [711, 295] on input "Choose a file or drag it here ." at bounding box center [696, 265] width 320 height 133
type input "C:\fakepath\Blue White Simple Grand Opening Cafe Flyer (2).pdf"
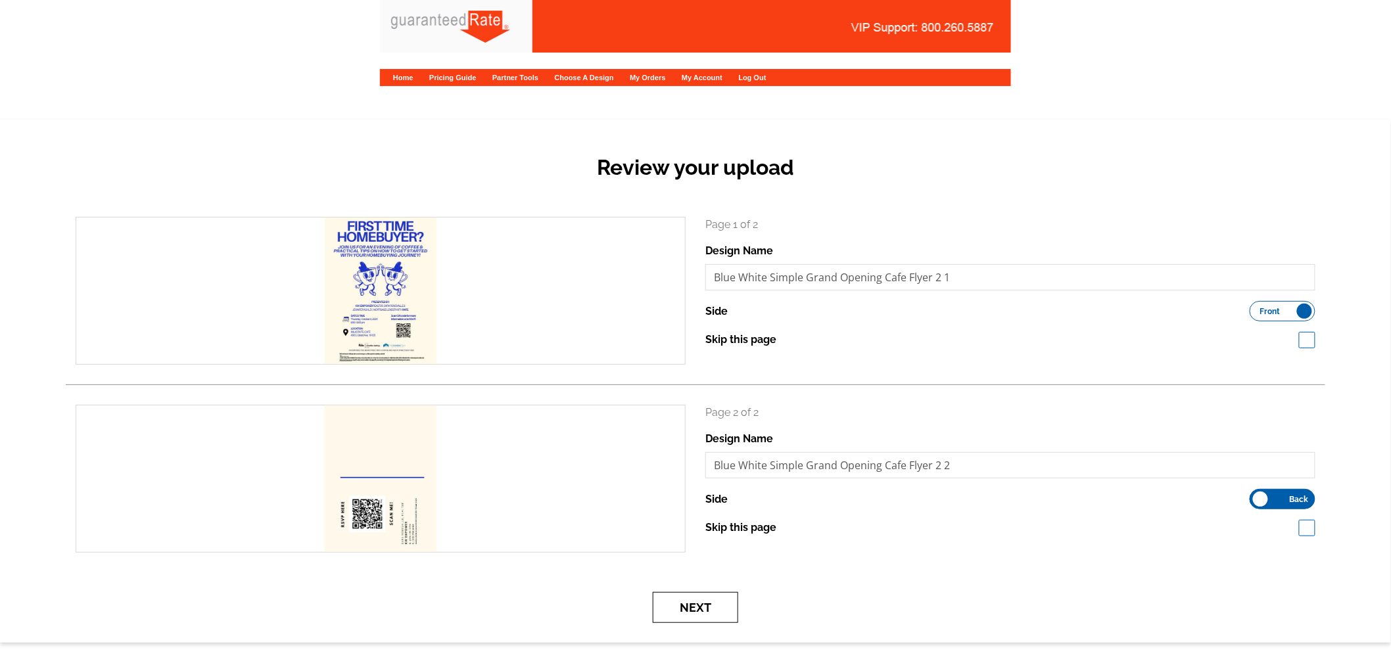
click at [704, 615] on button "Next" at bounding box center [695, 607] width 85 height 31
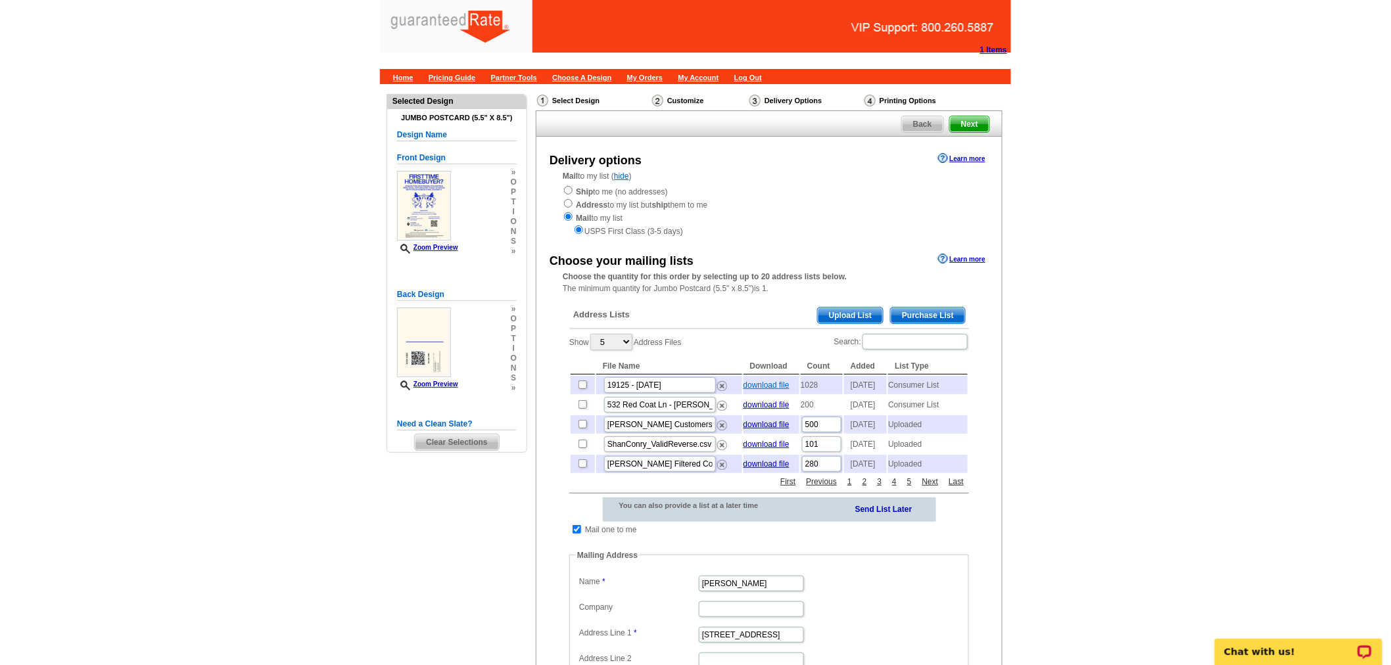
click at [759, 385] on link "download file" at bounding box center [767, 385] width 46 height 9
